Goal: Transaction & Acquisition: Subscribe to service/newsletter

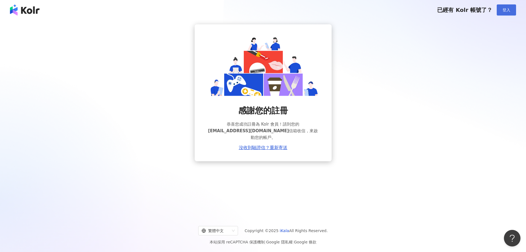
click at [504, 8] on span "登入" at bounding box center [507, 10] width 8 height 4
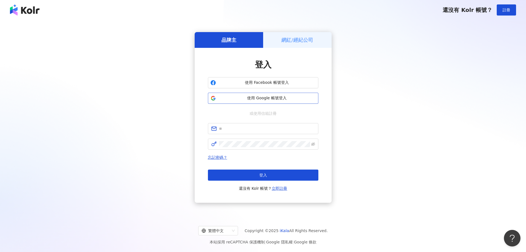
click at [285, 96] on span "使用 Google 帳號登入" at bounding box center [267, 98] width 98 height 6
click at [276, 189] on link "立即註冊" at bounding box center [279, 188] width 15 height 4
click at [280, 189] on link "立即註冊" at bounding box center [279, 188] width 15 height 4
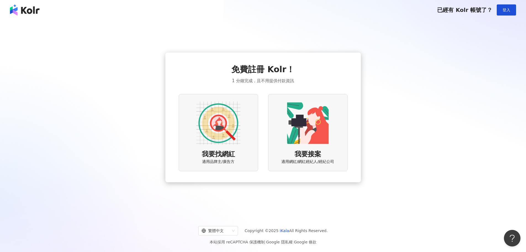
click at [221, 115] on img at bounding box center [218, 123] width 44 height 44
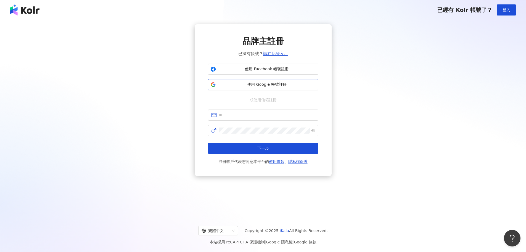
click at [258, 85] on span "使用 Google 帳號註冊" at bounding box center [267, 85] width 98 height 6
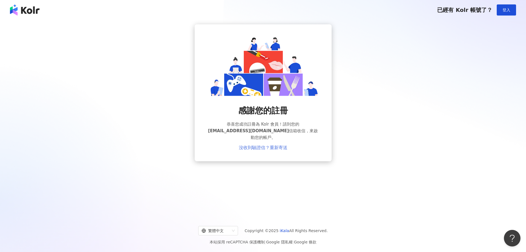
click at [261, 145] on link "沒收到驗證信？重新寄送" at bounding box center [263, 147] width 49 height 5
